Goal: Communication & Community: Connect with others

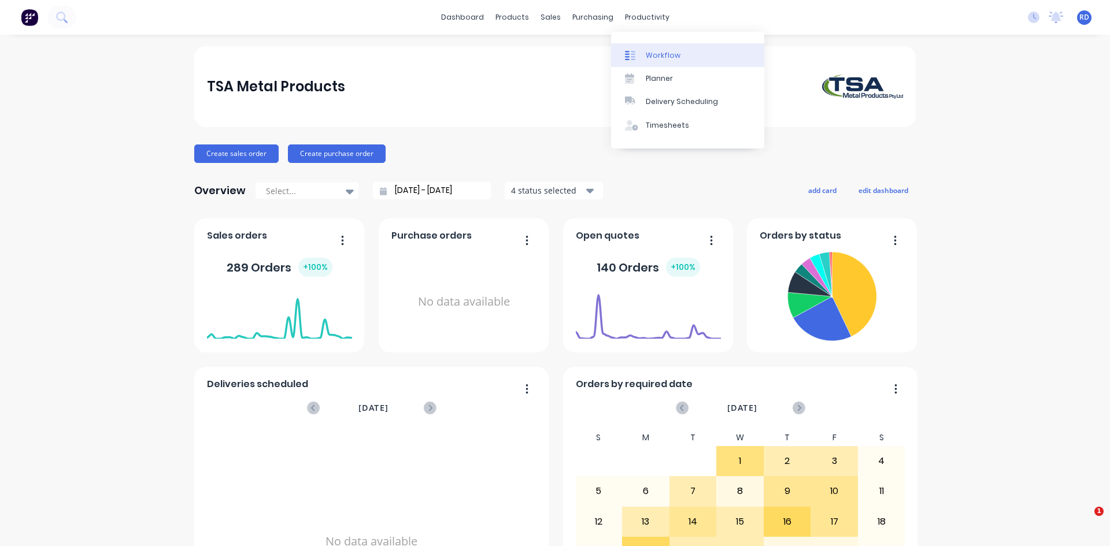
click at [650, 54] on div "Workflow" at bounding box center [663, 55] width 35 height 10
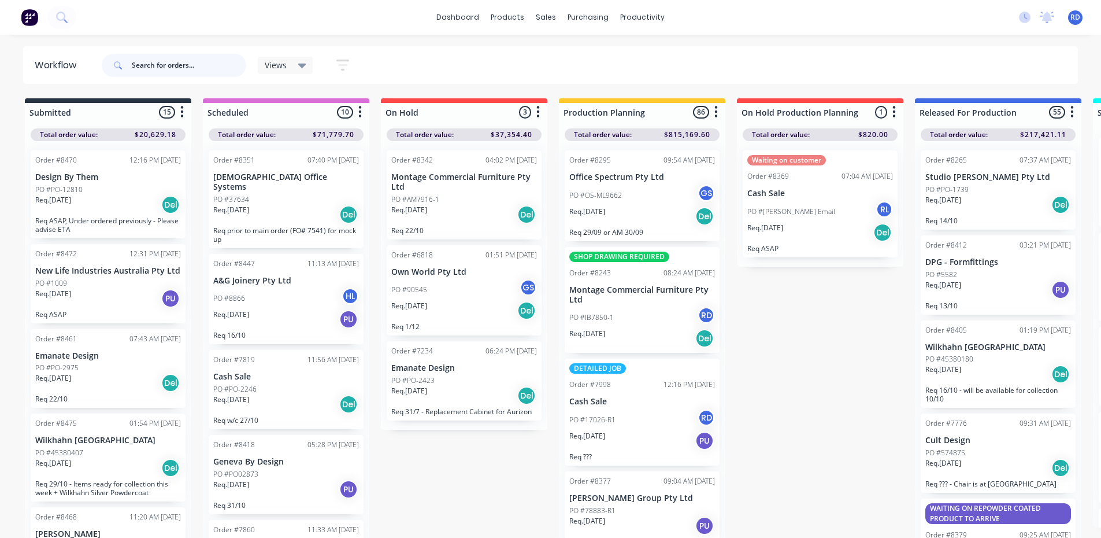
click at [138, 60] on input "text" at bounding box center [189, 65] width 114 height 23
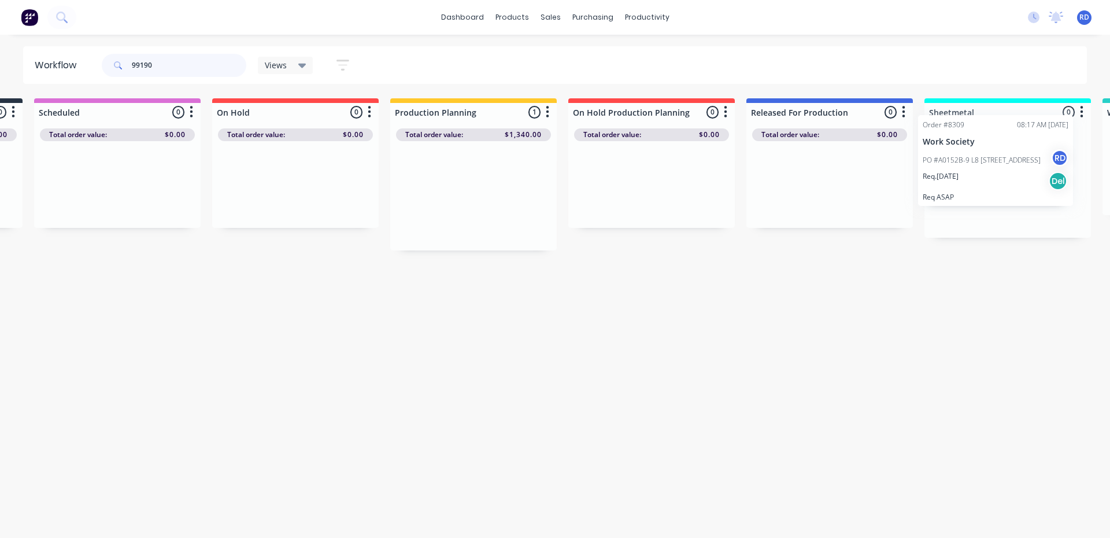
scroll to position [0, 191]
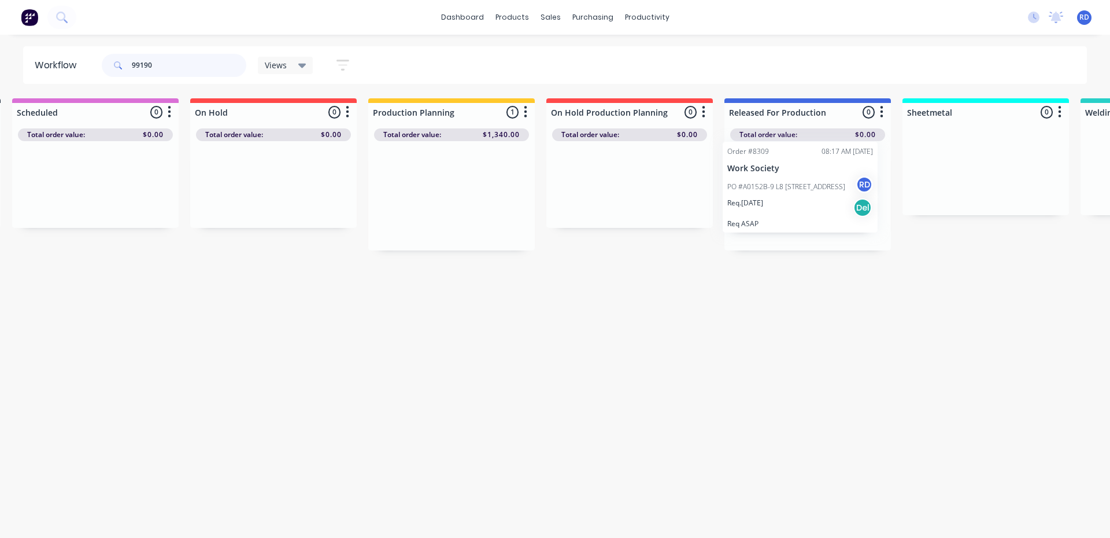
drag, startPoint x: 625, startPoint y: 215, endPoint x: 786, endPoint y: 206, distance: 161.0
click at [786, 206] on div "Submitted 0 Sort By Created date Required date Order number Customer name Most …" at bounding box center [932, 174] width 2263 height 152
drag, startPoint x: 143, startPoint y: 64, endPoint x: 188, endPoint y: 52, distance: 46.0
click at [188, 58] on input "99190" at bounding box center [189, 65] width 114 height 23
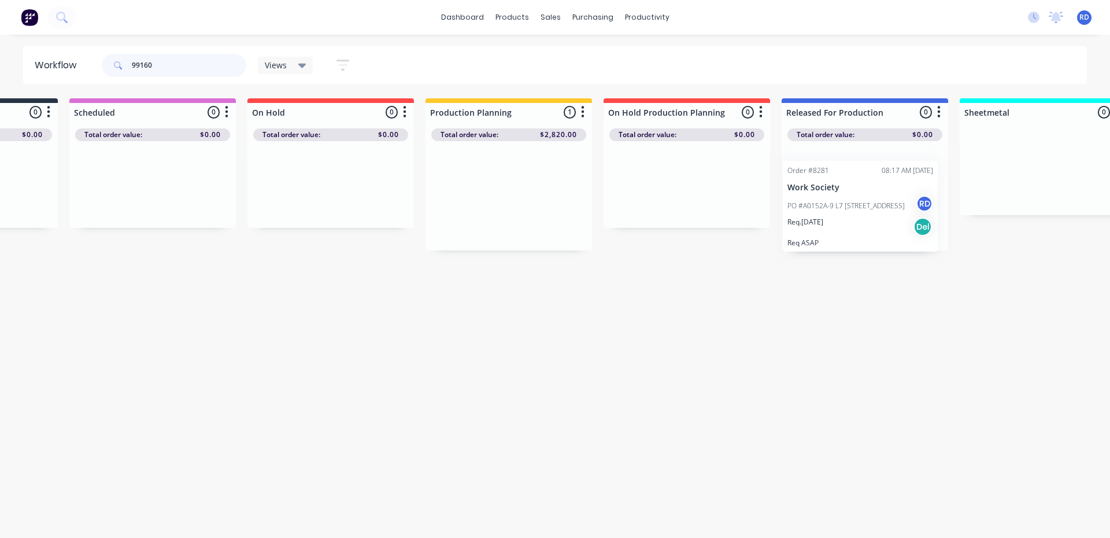
drag, startPoint x: 617, startPoint y: 172, endPoint x: 837, endPoint y: 181, distance: 220.5
click at [838, 181] on div "Submitted 0 Sort By Created date Required date Order number Customer name Most …" at bounding box center [989, 174] width 2263 height 152
click at [723, 321] on div "Workflow 99160 Views Save new view None (Default) edit Delivery edit Production…" at bounding box center [420, 280] width 1110 height 468
click at [826, 213] on p "Req. [DATE]" at bounding box center [809, 211] width 36 height 10
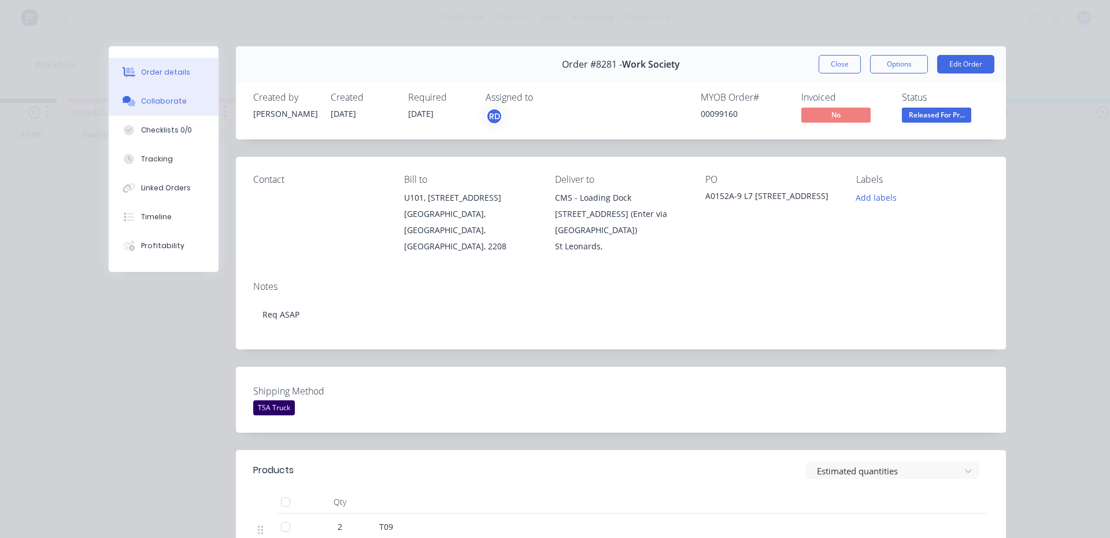
click at [167, 104] on div "Collaborate" at bounding box center [164, 101] width 46 height 10
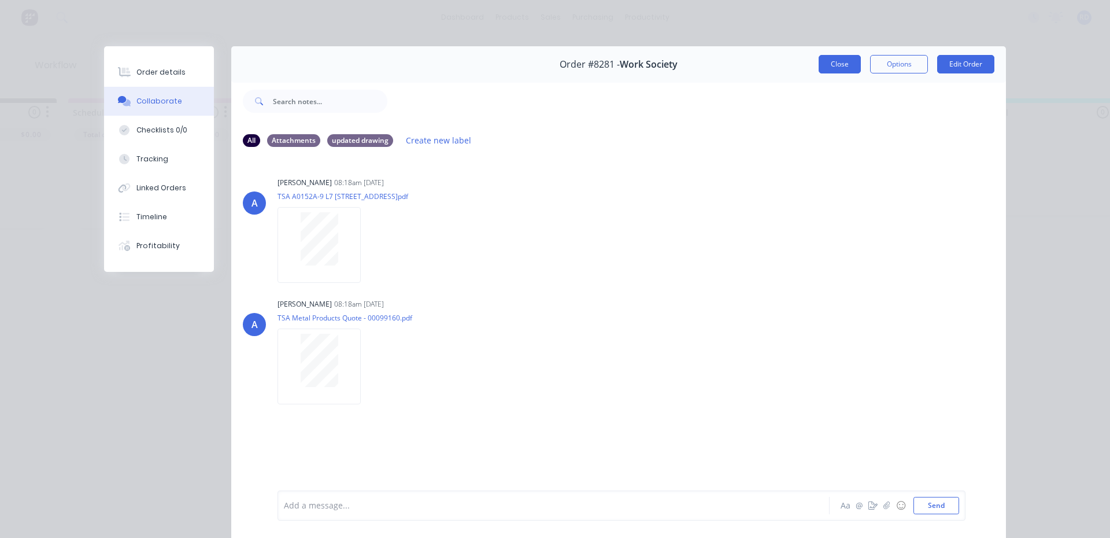
click at [830, 62] on button "Close" at bounding box center [840, 64] width 42 height 19
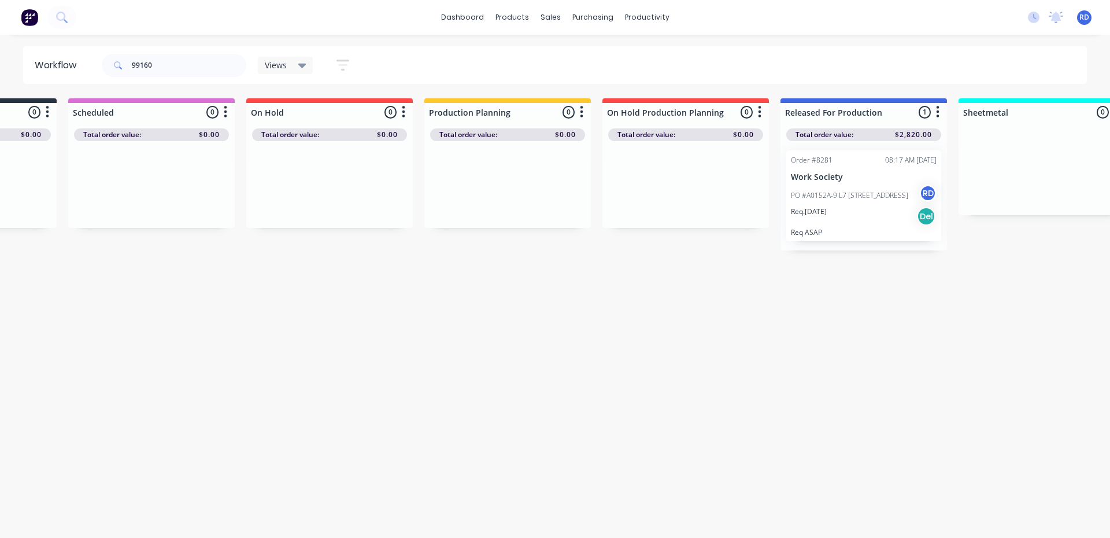
scroll to position [0, 0]
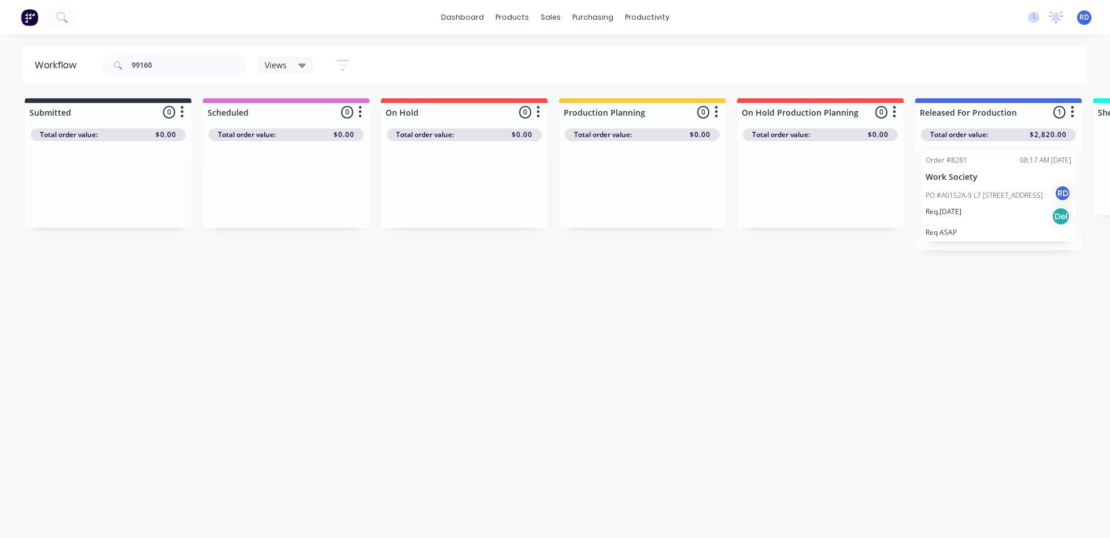
click at [961, 189] on div "PO #A0152A-9 L7 [STREET_ADDRESS]" at bounding box center [999, 195] width 146 height 22
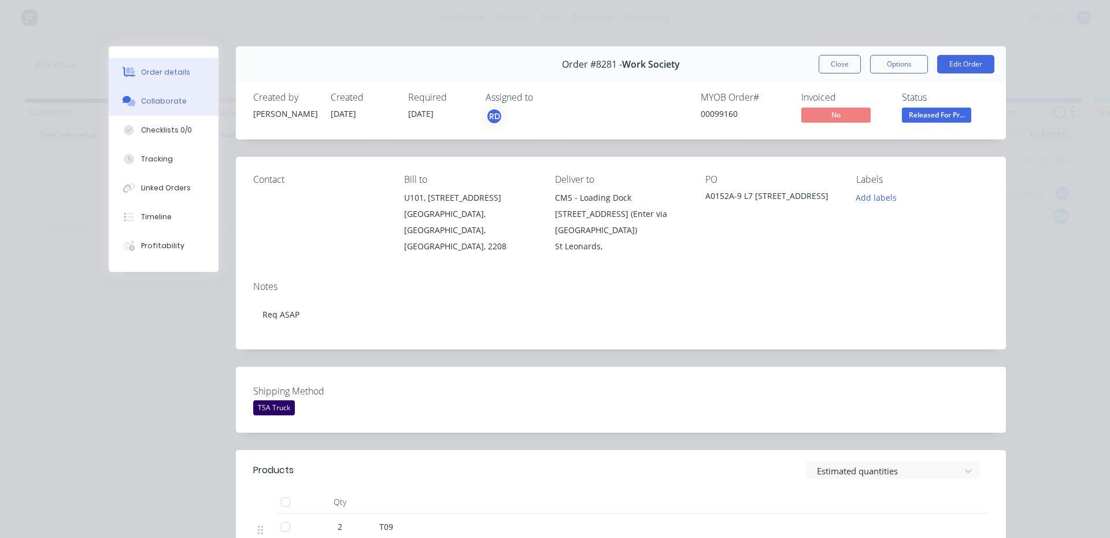
click at [151, 101] on div "Collaborate" at bounding box center [164, 101] width 46 height 10
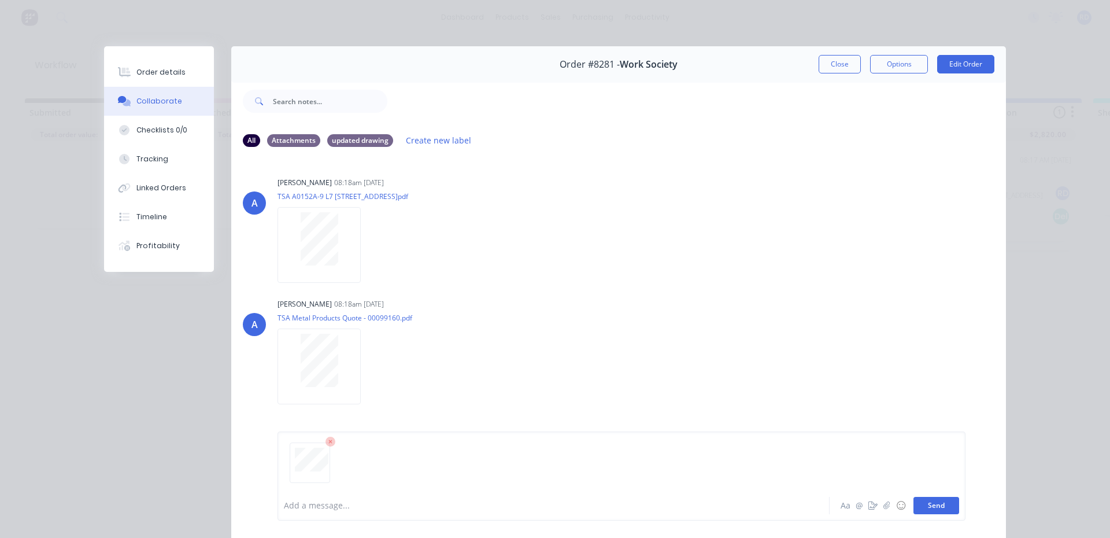
click at [941, 508] on button "Send" at bounding box center [936, 505] width 46 height 17
click at [841, 66] on button "Close" at bounding box center [840, 64] width 42 height 19
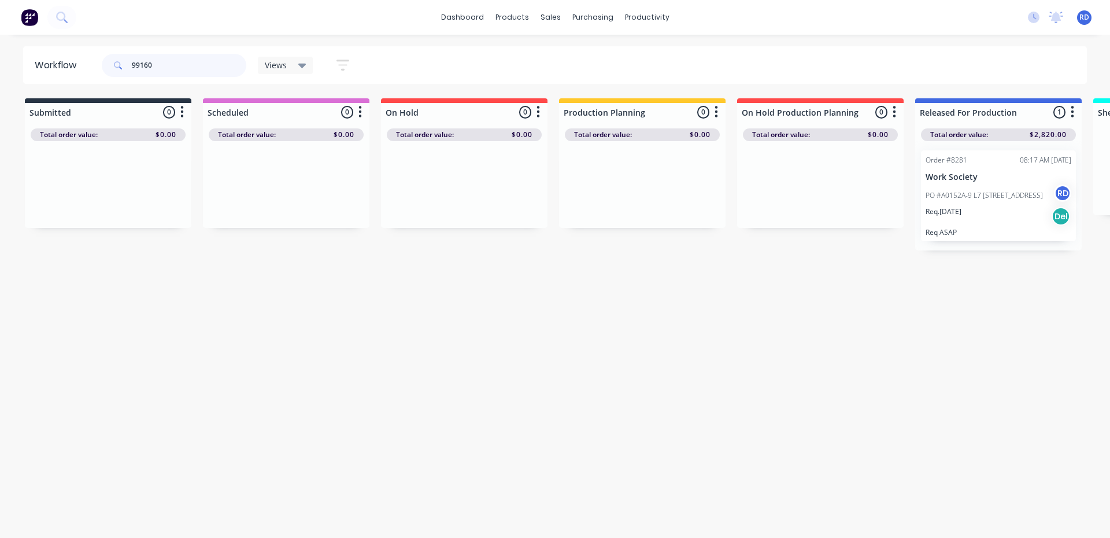
drag, startPoint x: 144, startPoint y: 65, endPoint x: 183, endPoint y: 58, distance: 39.5
click at [180, 63] on input "99160" at bounding box center [189, 65] width 114 height 23
type input "99190"
click at [968, 181] on p "Work Society" at bounding box center [999, 177] width 146 height 10
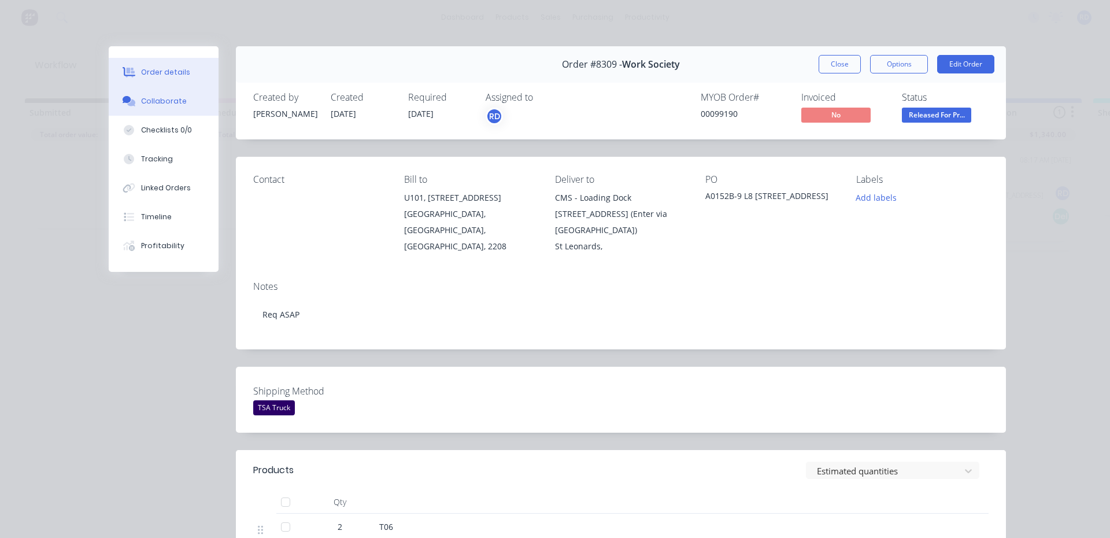
click at [164, 101] on div "Collaborate" at bounding box center [164, 101] width 46 height 10
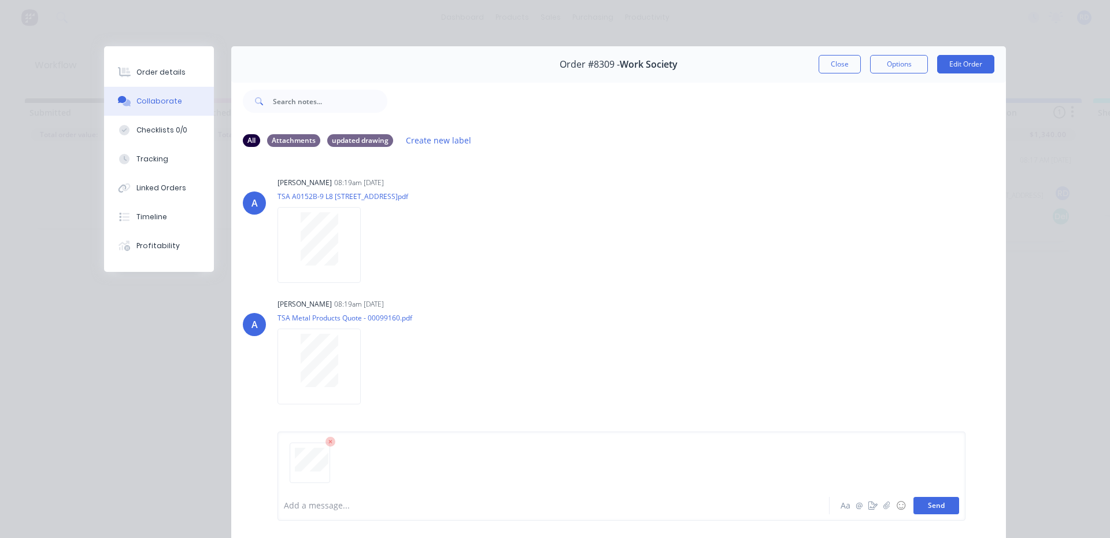
click at [941, 508] on button "Send" at bounding box center [936, 505] width 46 height 17
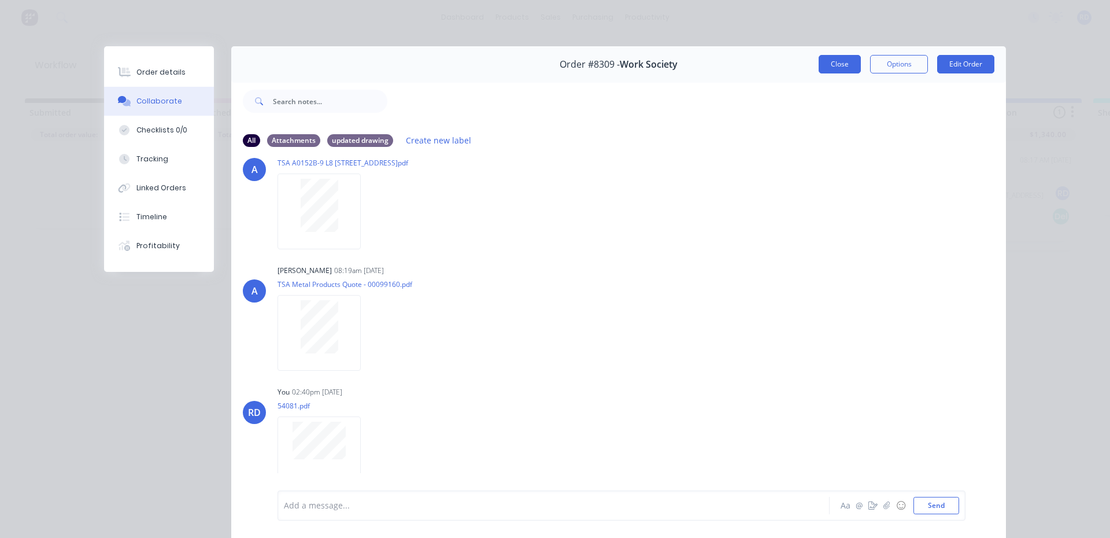
click at [841, 67] on button "Close" at bounding box center [840, 64] width 42 height 19
